Goal: Task Accomplishment & Management: Use online tool/utility

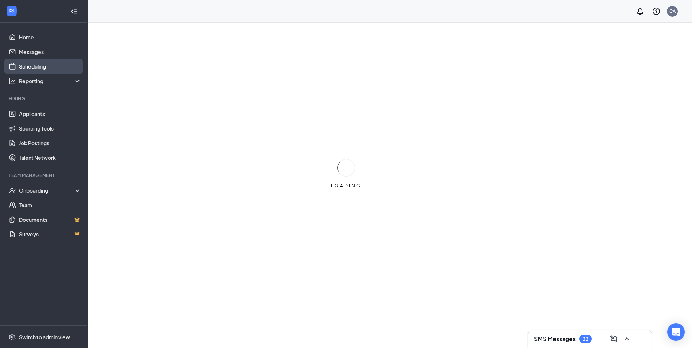
click at [27, 67] on link "Scheduling" at bounding box center [50, 66] width 62 height 15
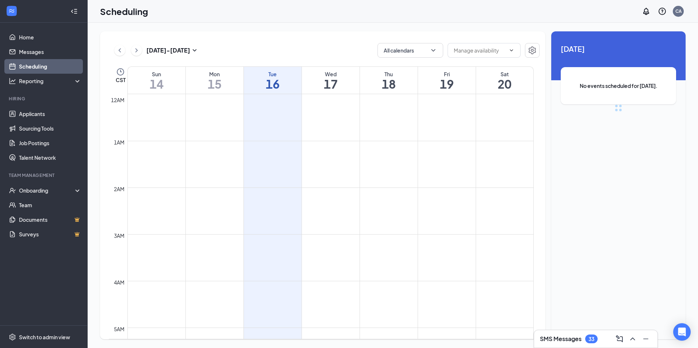
scroll to position [359, 0]
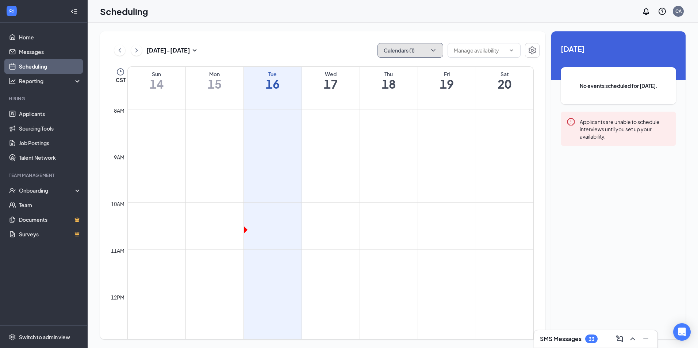
click at [434, 53] on icon "ChevronDown" at bounding box center [432, 50] width 7 height 7
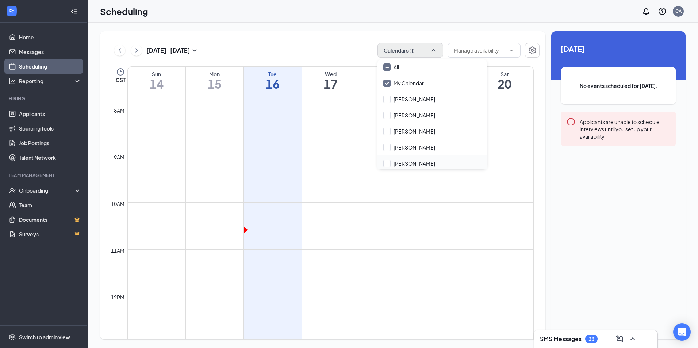
click at [429, 162] on div "[PERSON_NAME]" at bounding box center [431, 163] width 109 height 16
checkbox input "true"
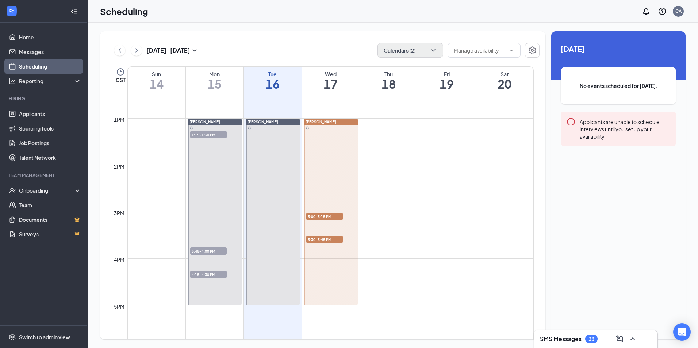
scroll to position [592, 0]
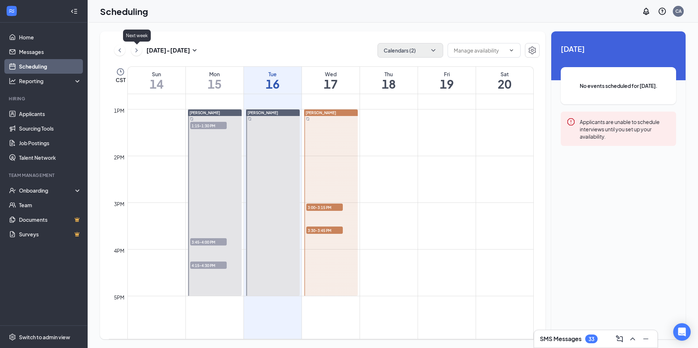
click at [134, 51] on icon "ChevronRight" at bounding box center [136, 50] width 7 height 9
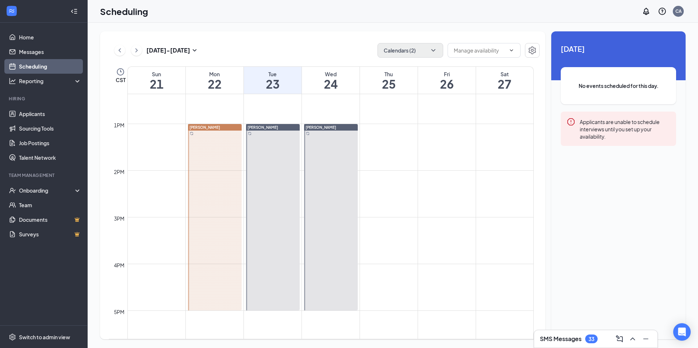
scroll to position [271, 0]
